Goal: Obtain resource: Obtain resource

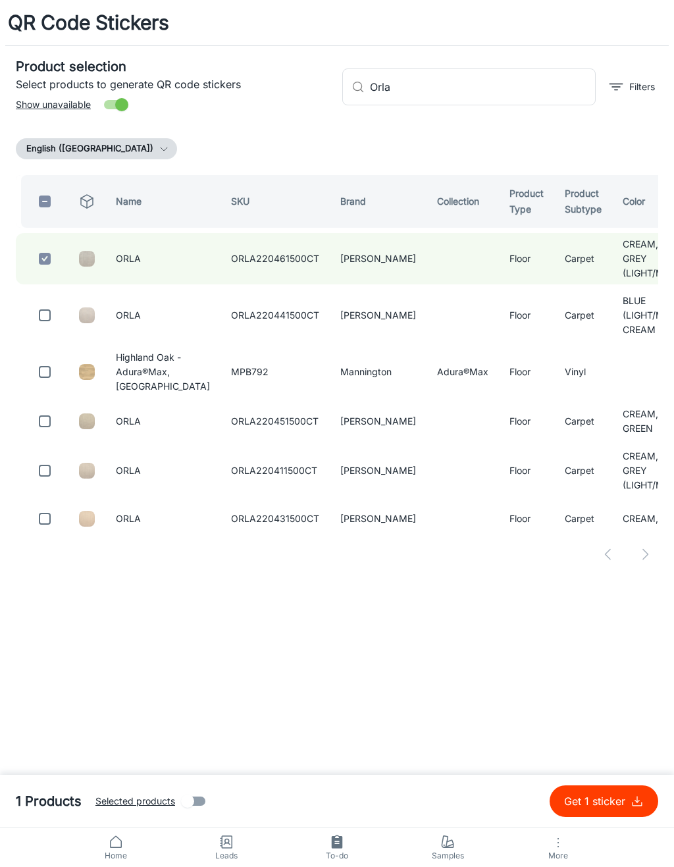
click at [536, 79] on input "Orla" at bounding box center [483, 86] width 226 height 37
click at [550, 81] on input "Orla" at bounding box center [483, 86] width 226 height 37
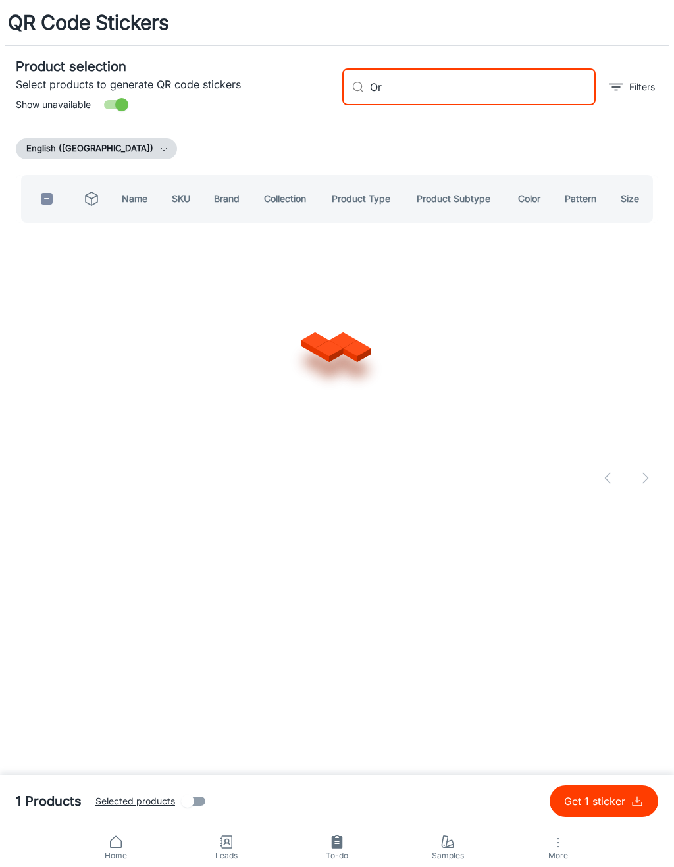
type input "O"
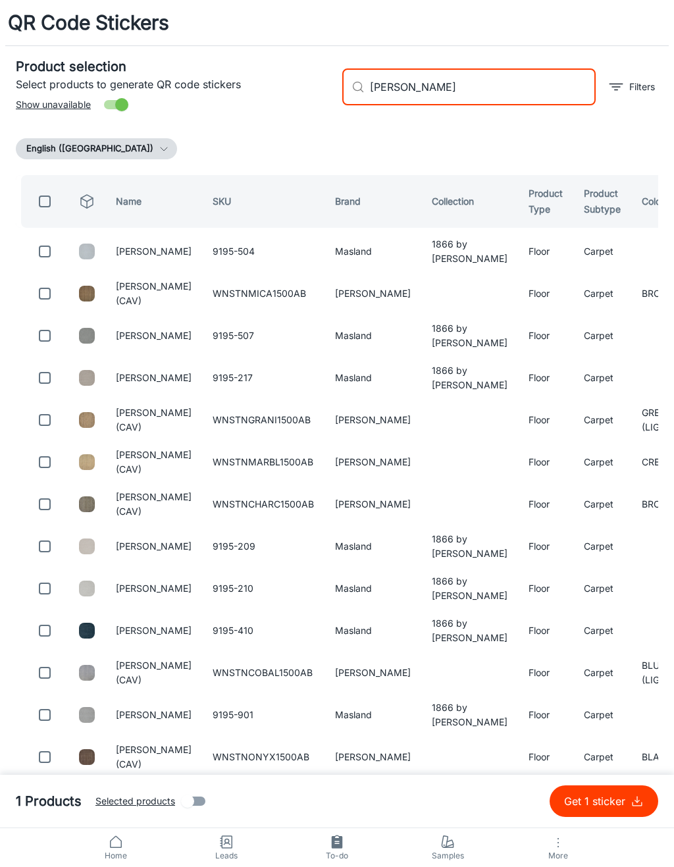
type input "[PERSON_NAME]"
click at [46, 291] on input "checkbox" at bounding box center [45, 293] width 26 height 26
checkbox input "true"
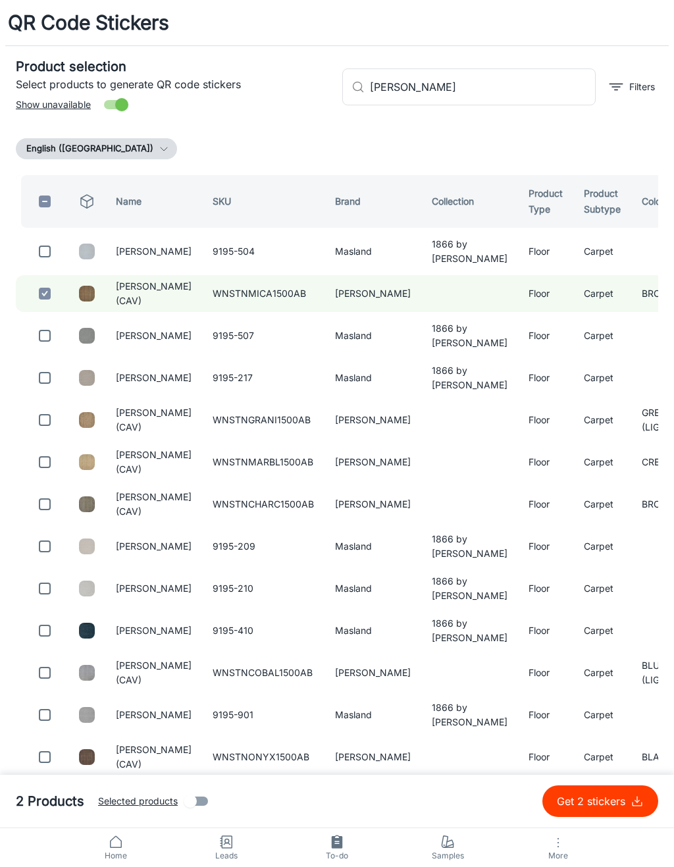
click at [540, 86] on input "[PERSON_NAME]" at bounding box center [483, 86] width 226 height 37
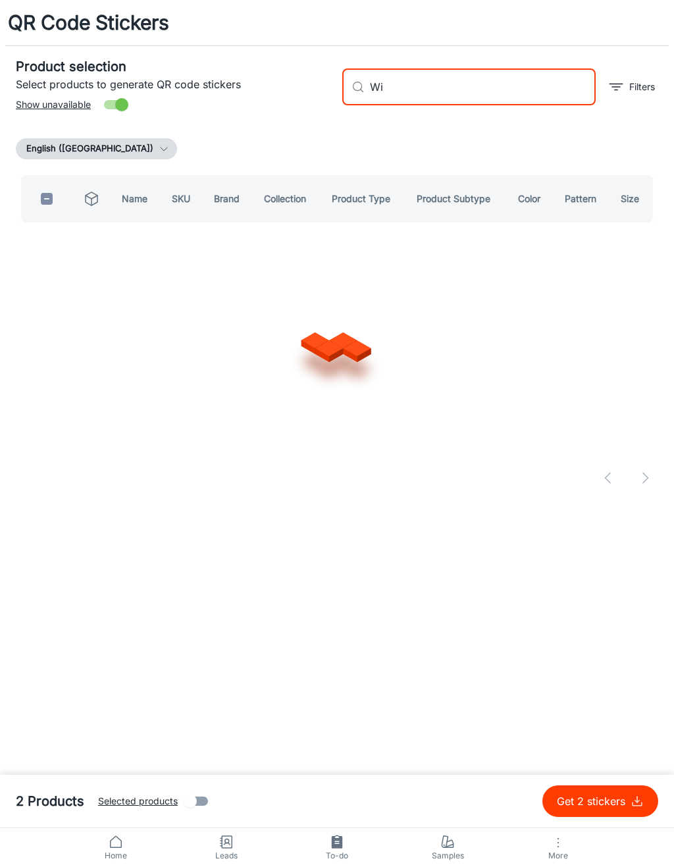
type input "W"
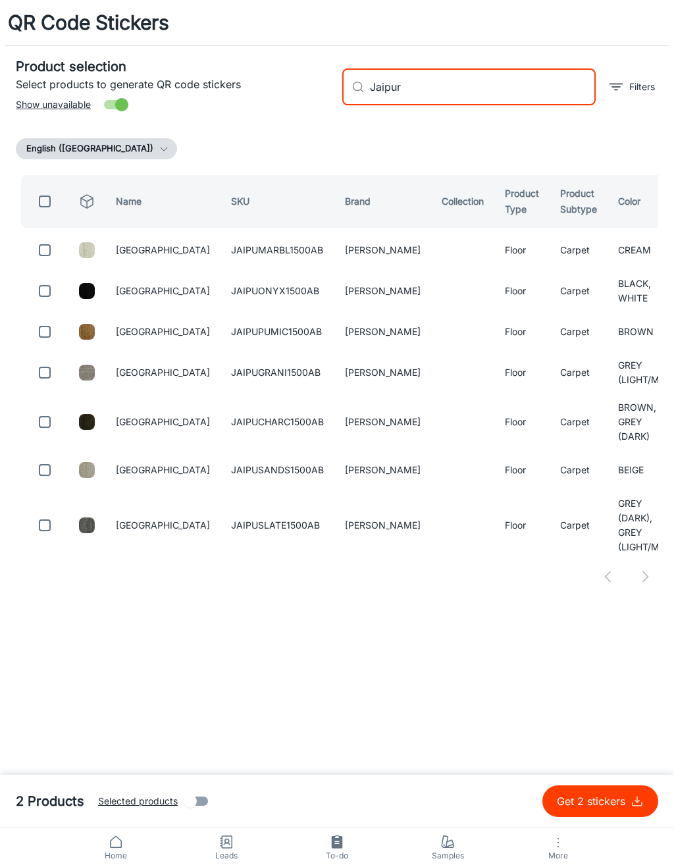
type input "Jaipur"
click at [55, 253] on input "checkbox" at bounding box center [45, 250] width 26 height 26
checkbox input "true"
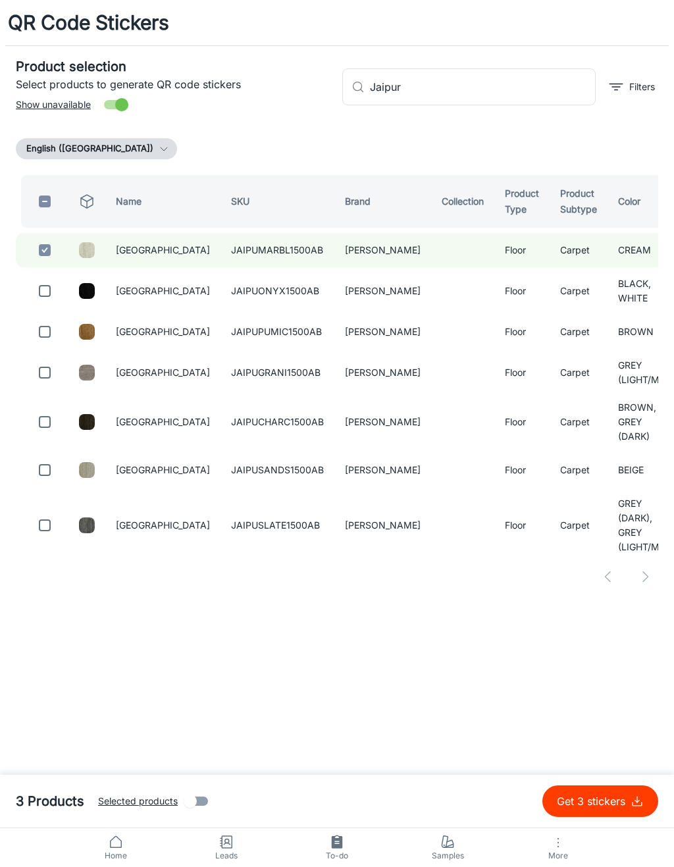
click at [515, 93] on input "Jaipur" at bounding box center [483, 86] width 226 height 37
type input "J"
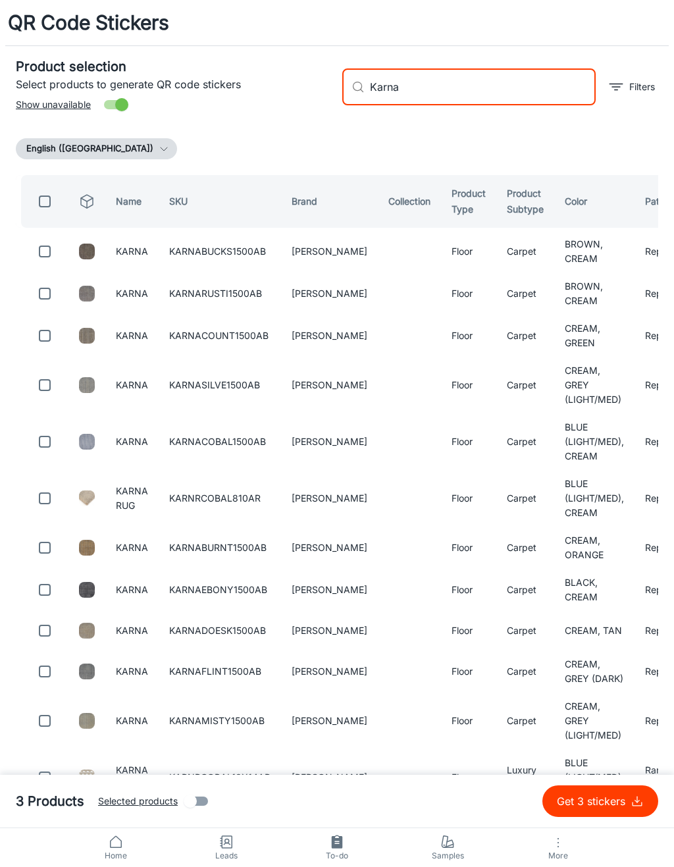
type input "Karna"
click at [49, 257] on input "checkbox" at bounding box center [45, 251] width 26 height 26
checkbox input "true"
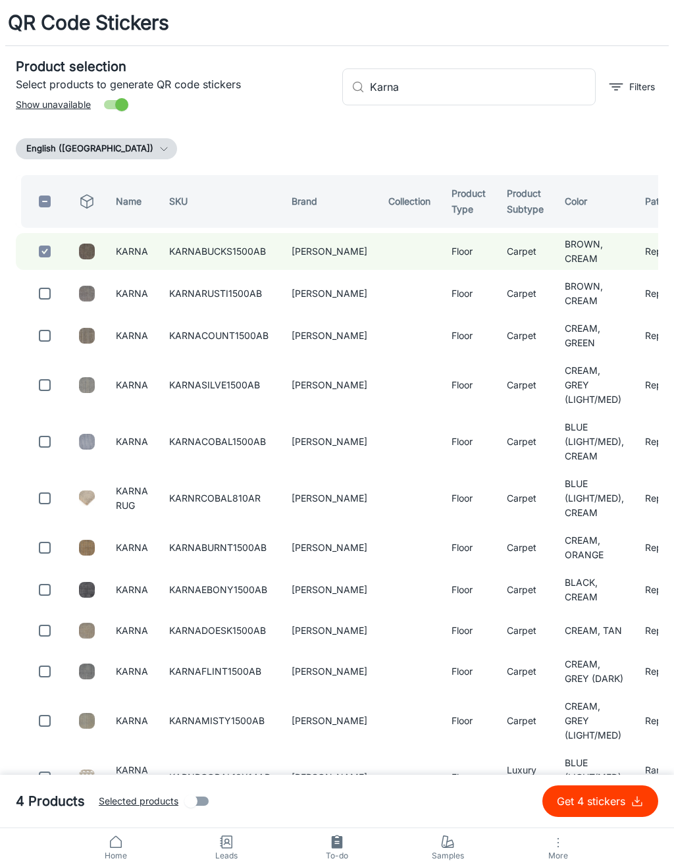
click at [532, 84] on input "Karna" at bounding box center [483, 86] width 226 height 37
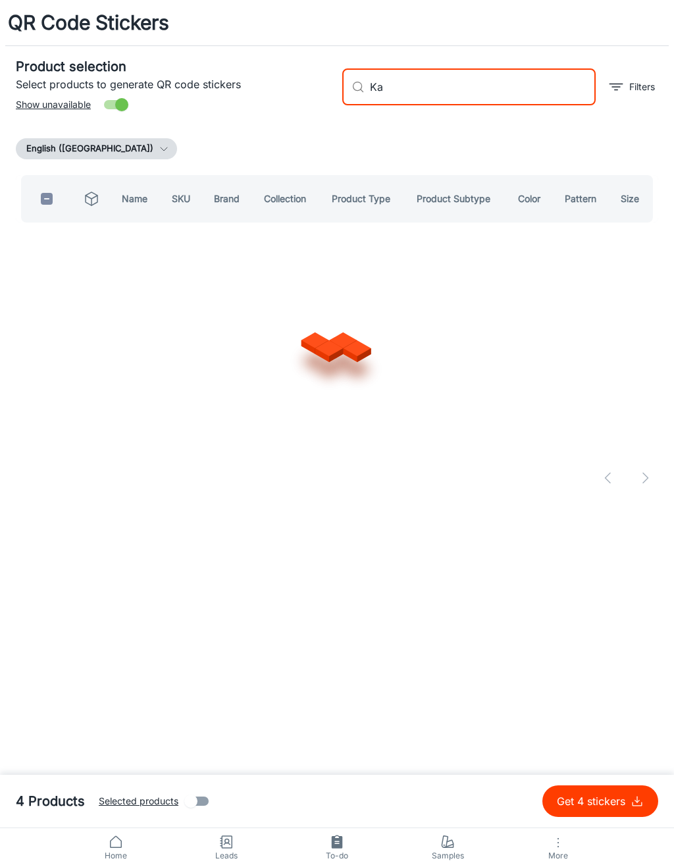
type input "K"
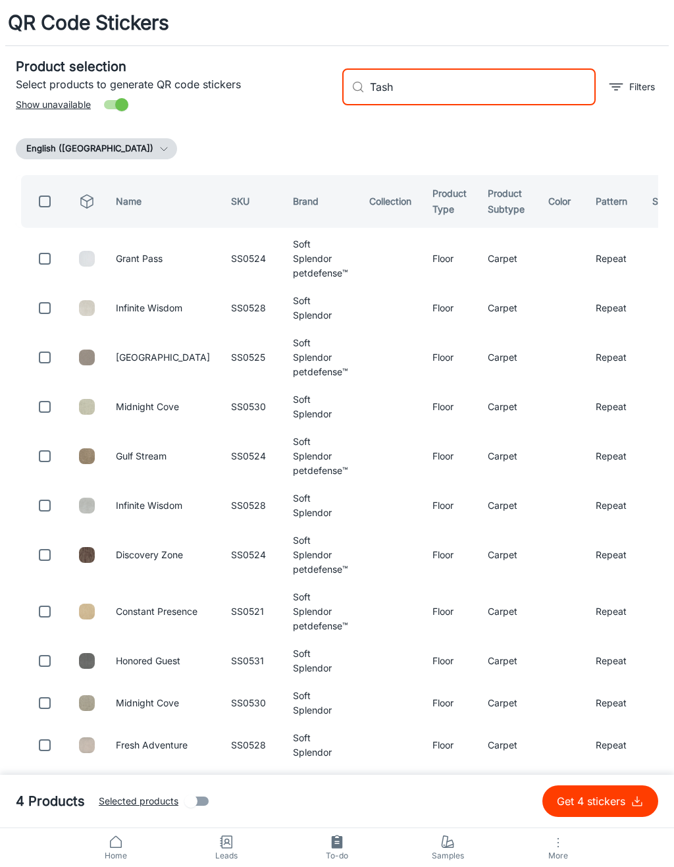
type input "[PERSON_NAME]"
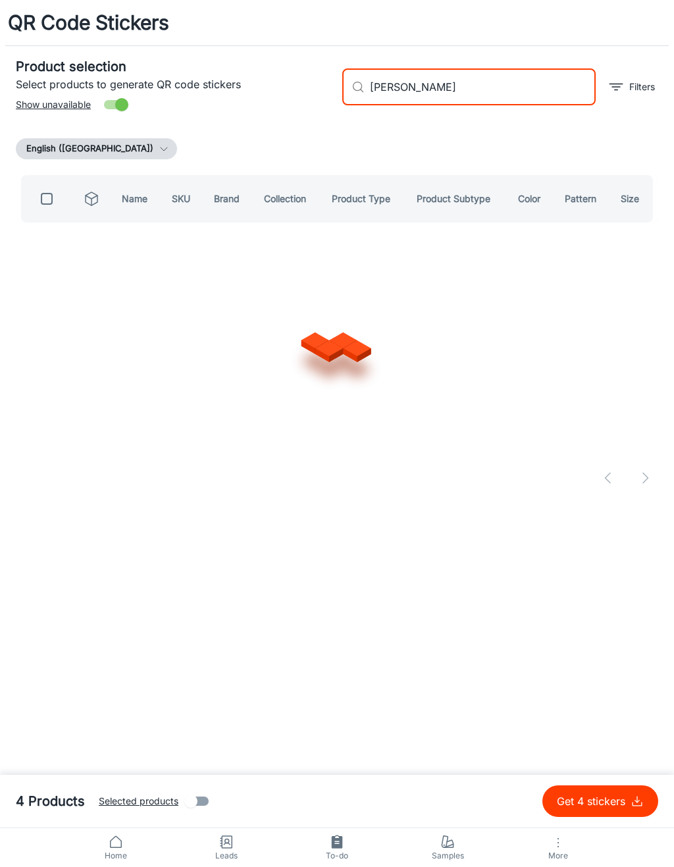
checkbox input "true"
type input "T"
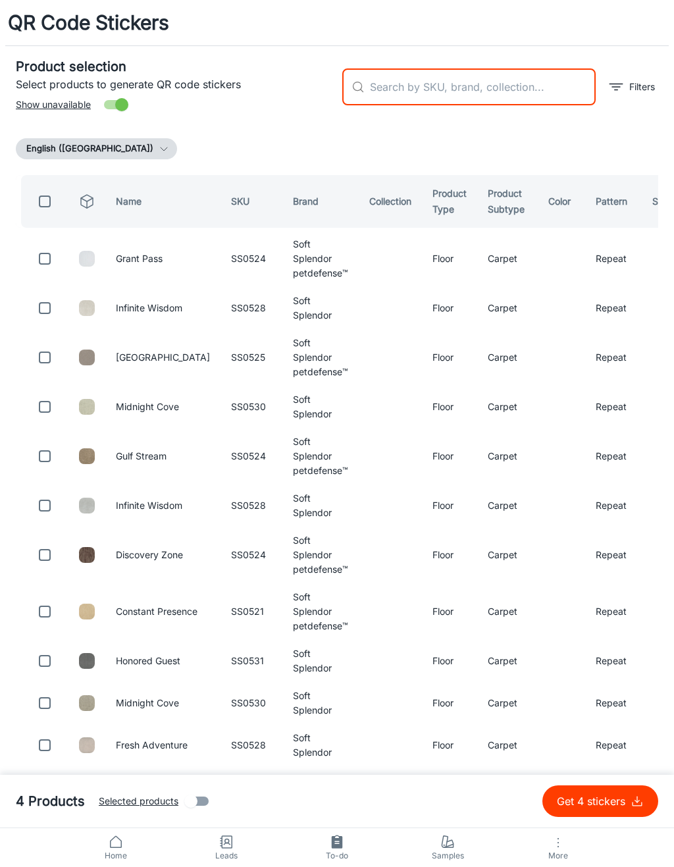
checkbox input "false"
type input "Nalanda"
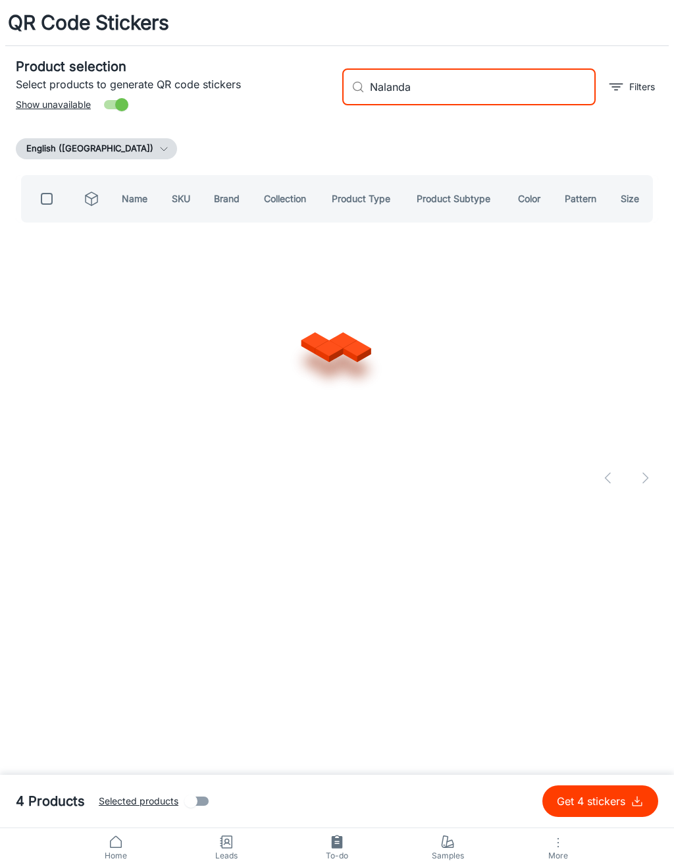
checkbox input "true"
type input "N"
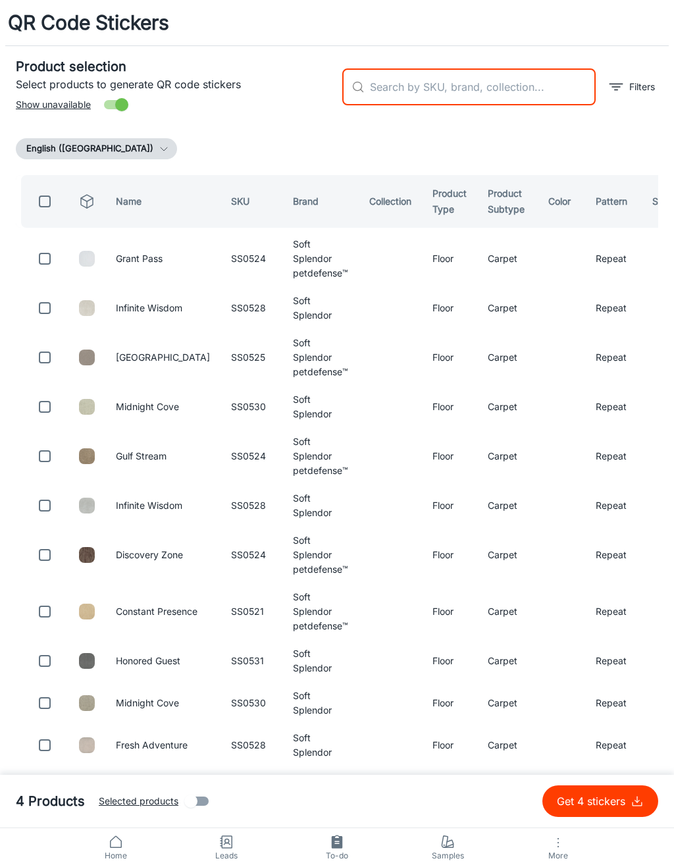
checkbox input "false"
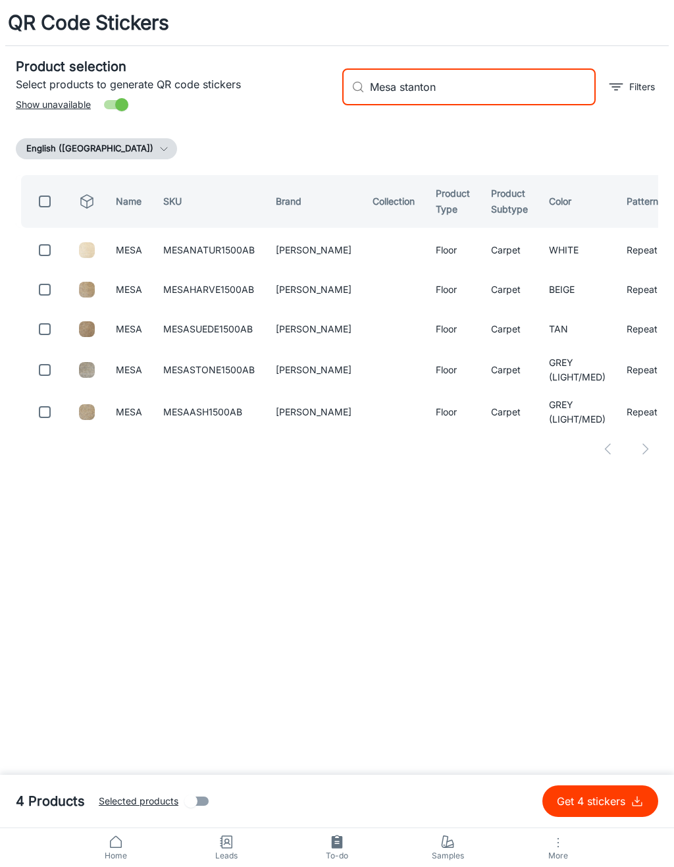
type input "Mesa stanton"
click at [52, 250] on input "checkbox" at bounding box center [45, 250] width 26 height 26
checkbox input "true"
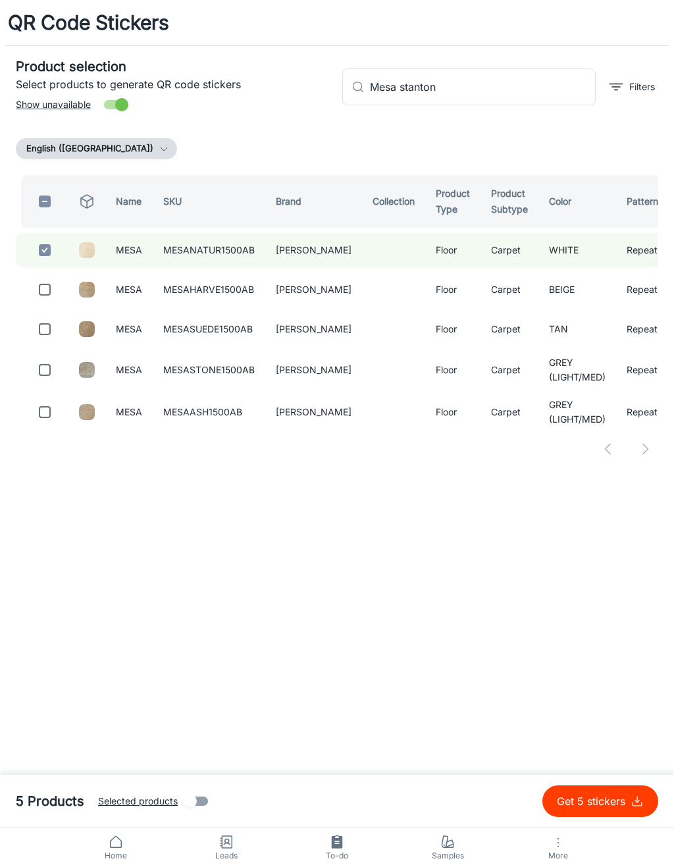
click at [546, 91] on input "Mesa stanton" at bounding box center [483, 86] width 226 height 37
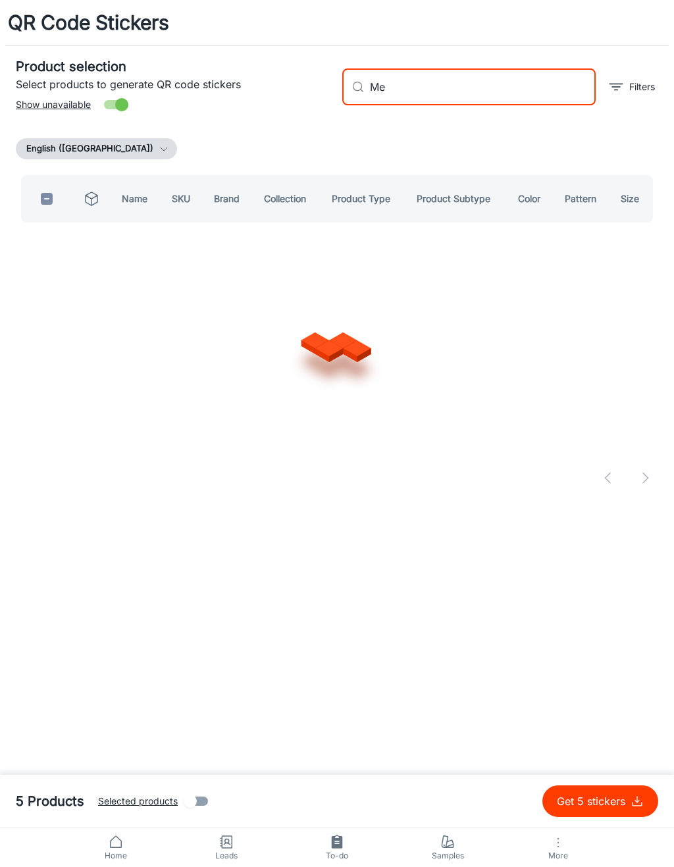
type input "M"
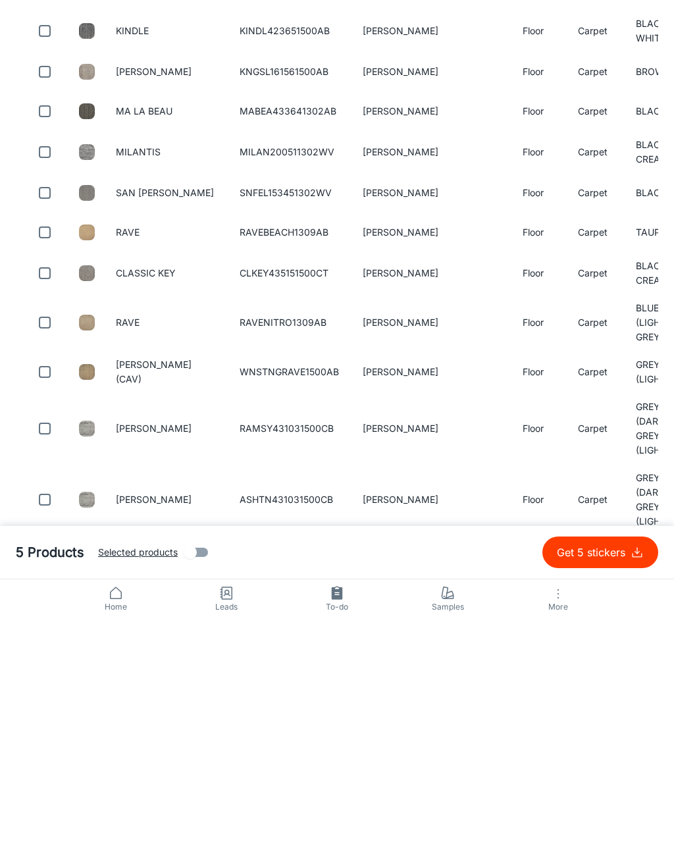
type input "[PERSON_NAME]"
click at [57, 558] on input "checkbox" at bounding box center [45, 571] width 26 height 26
checkbox input "true"
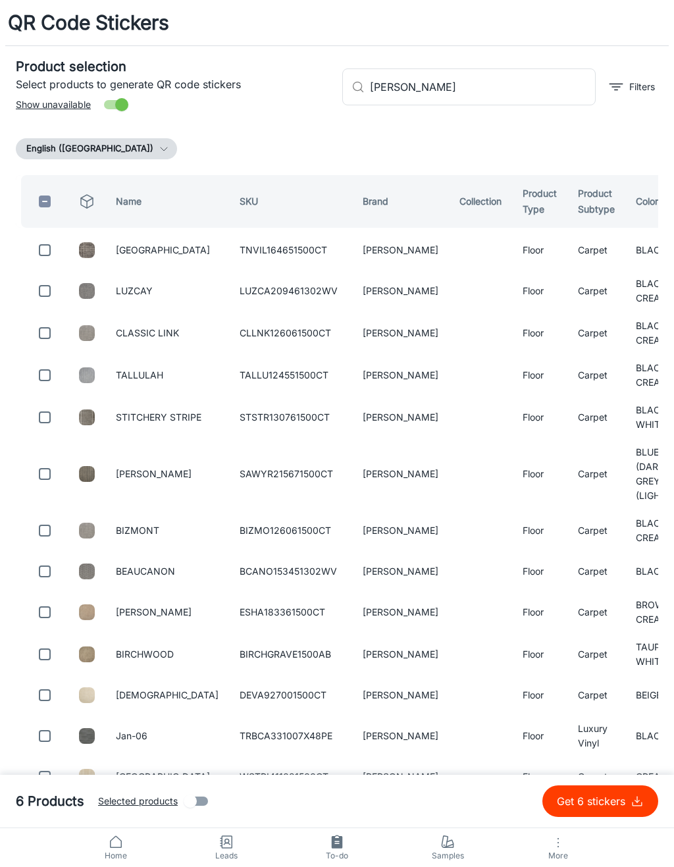
click at [392, 89] on input "[PERSON_NAME]" at bounding box center [483, 86] width 226 height 37
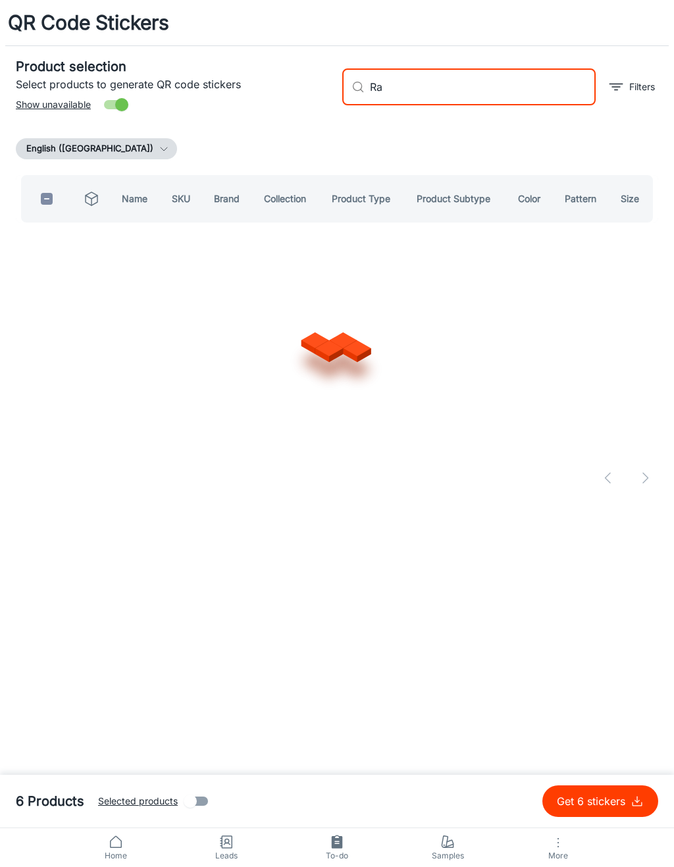
type input "R"
type input "Adara"
checkbox input "true"
type input "A"
type input "T"
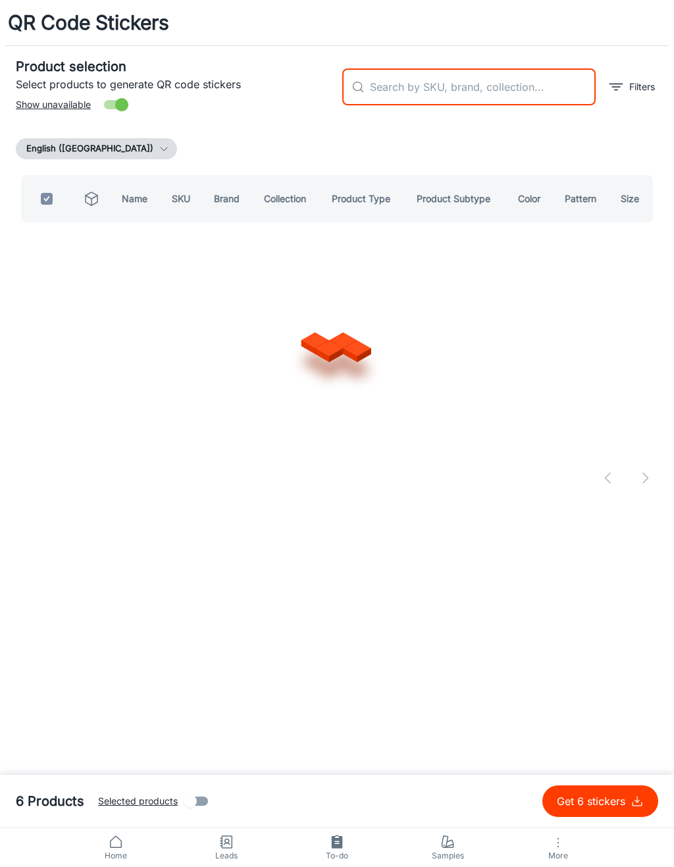
checkbox input "false"
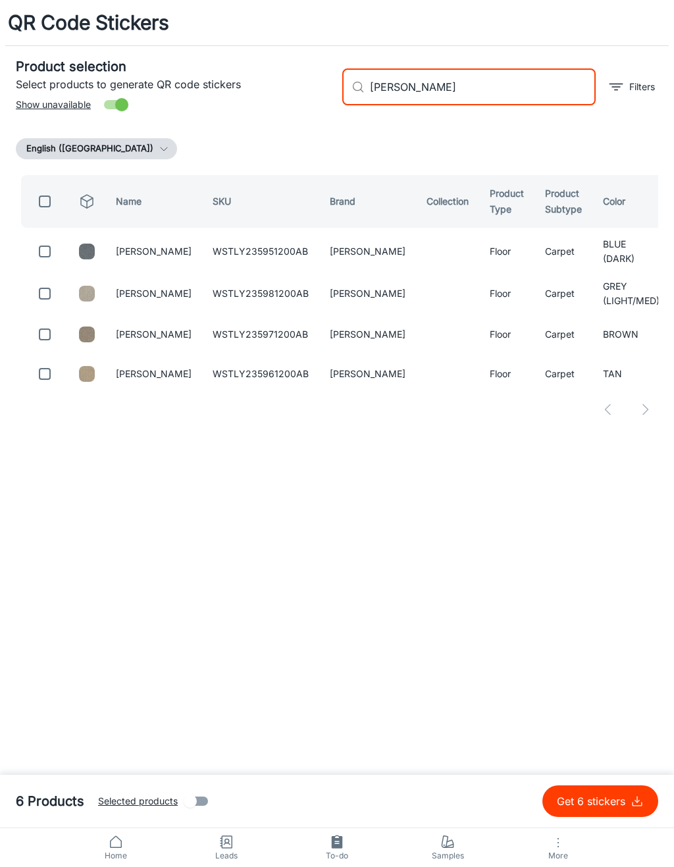
type input "[PERSON_NAME]"
click at [47, 251] on input "checkbox" at bounding box center [45, 251] width 26 height 26
checkbox input "true"
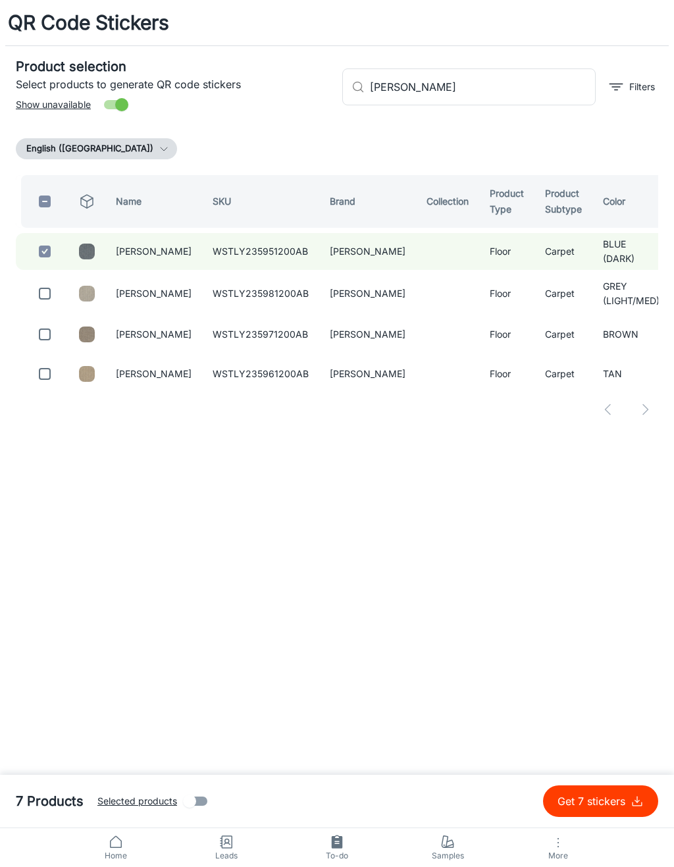
click at [525, 85] on input "[PERSON_NAME]" at bounding box center [483, 86] width 226 height 37
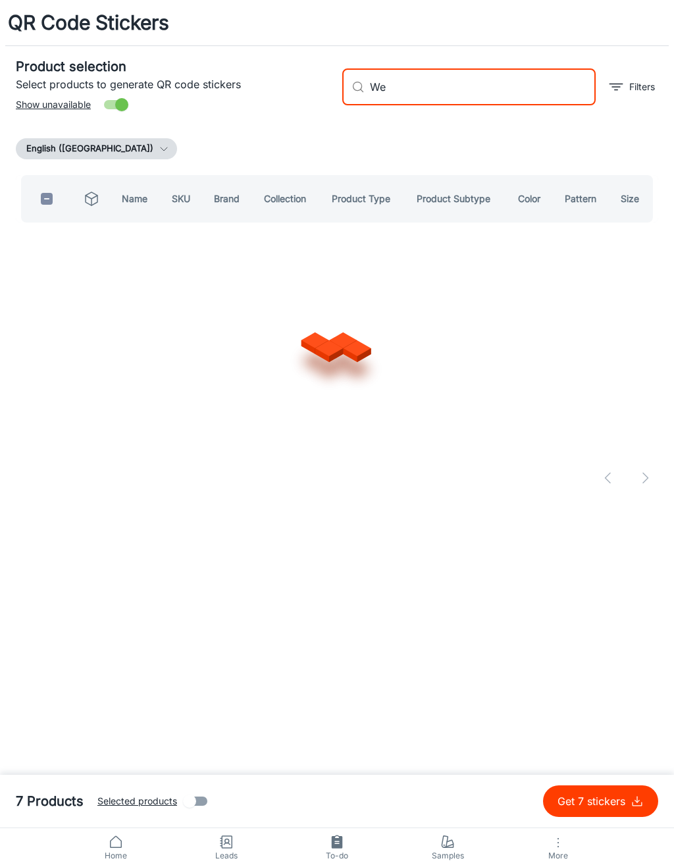
type input "W"
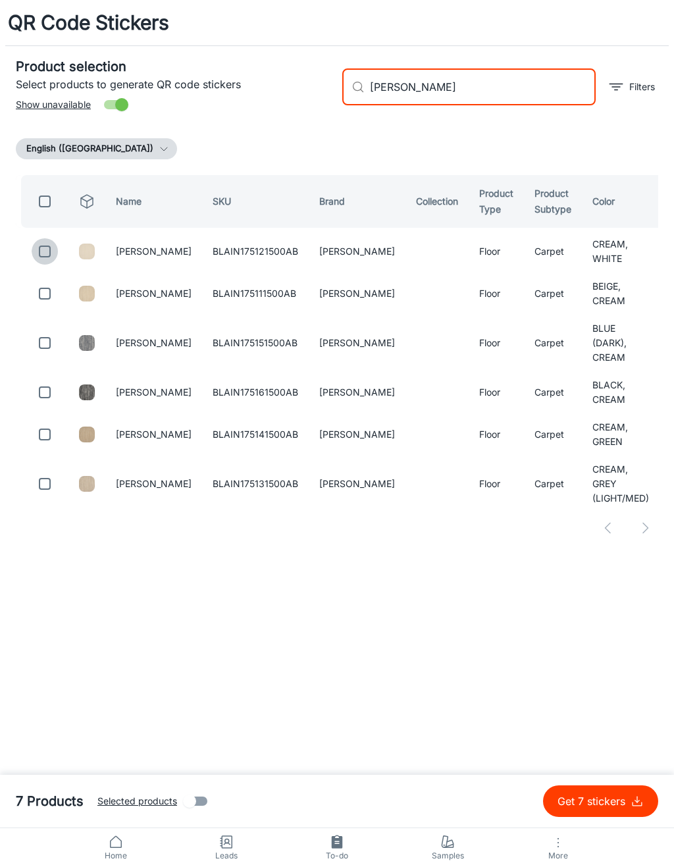
type input "[PERSON_NAME]"
click at [47, 249] on input "checkbox" at bounding box center [45, 251] width 26 height 26
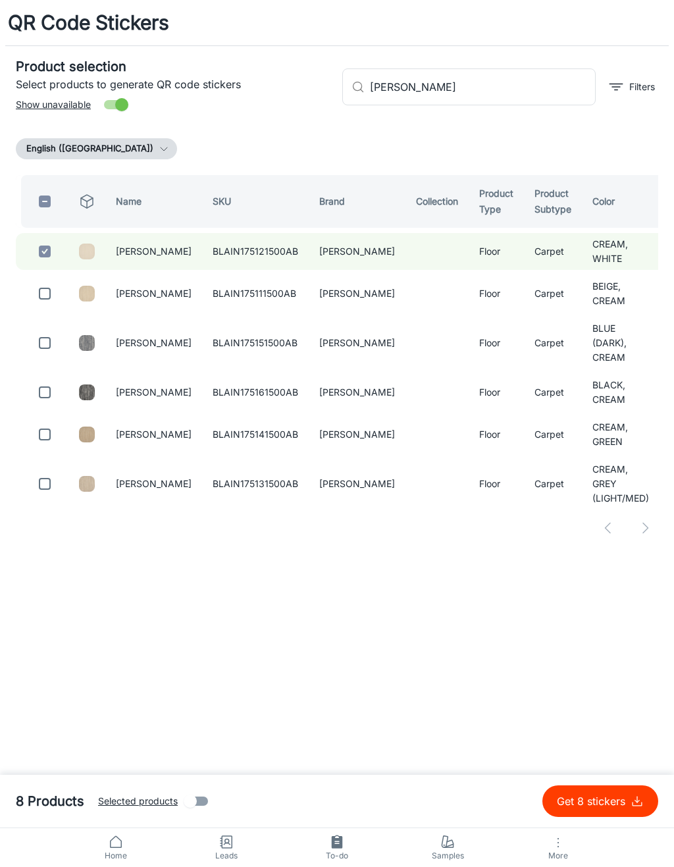
click at [614, 800] on p "Get 8 stickers" at bounding box center [594, 801] width 74 height 16
checkbox input "false"
